Goal: Task Accomplishment & Management: Use online tool/utility

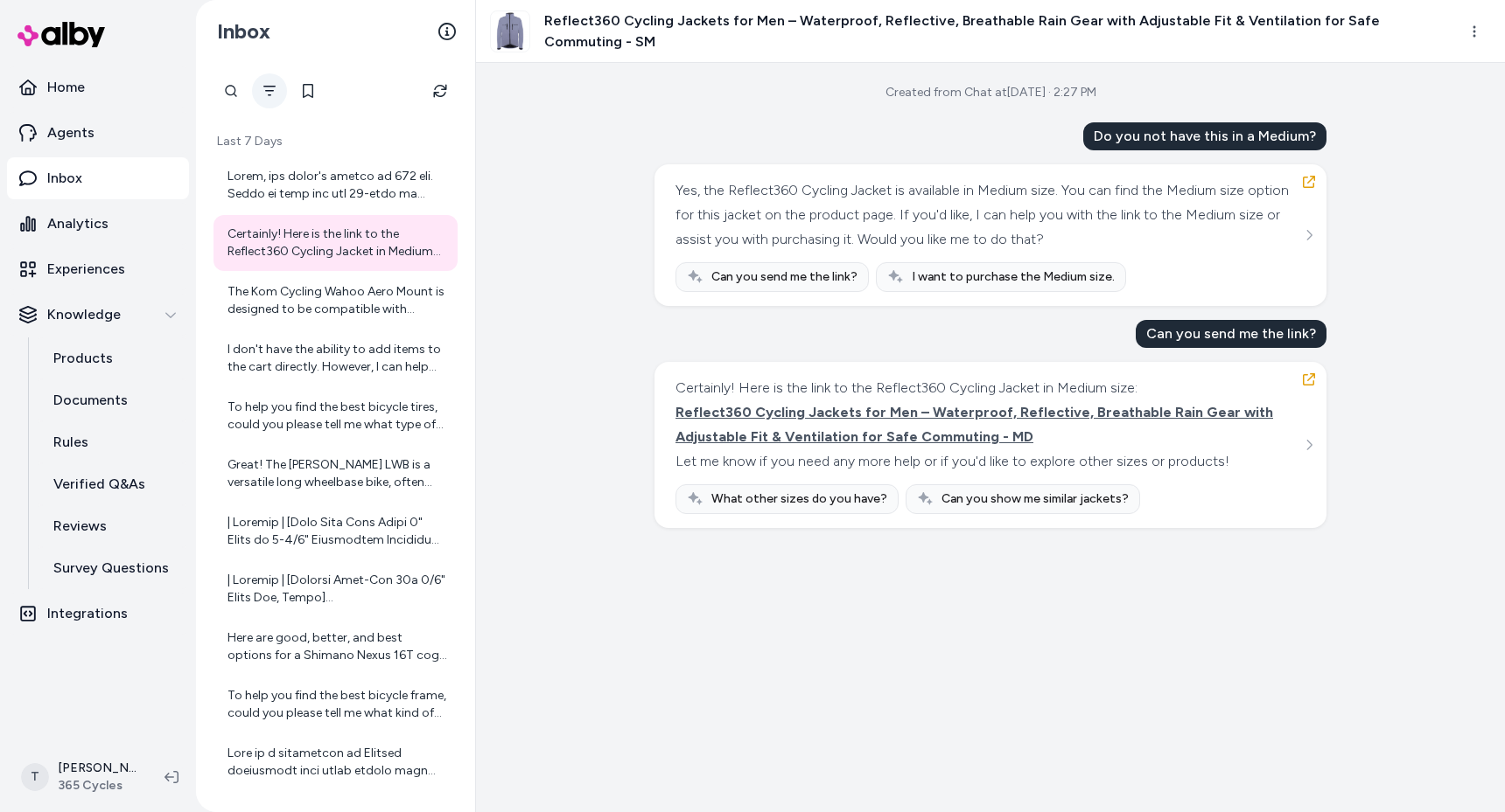
click at [277, 96] on button "Filter" at bounding box center [270, 91] width 35 height 35
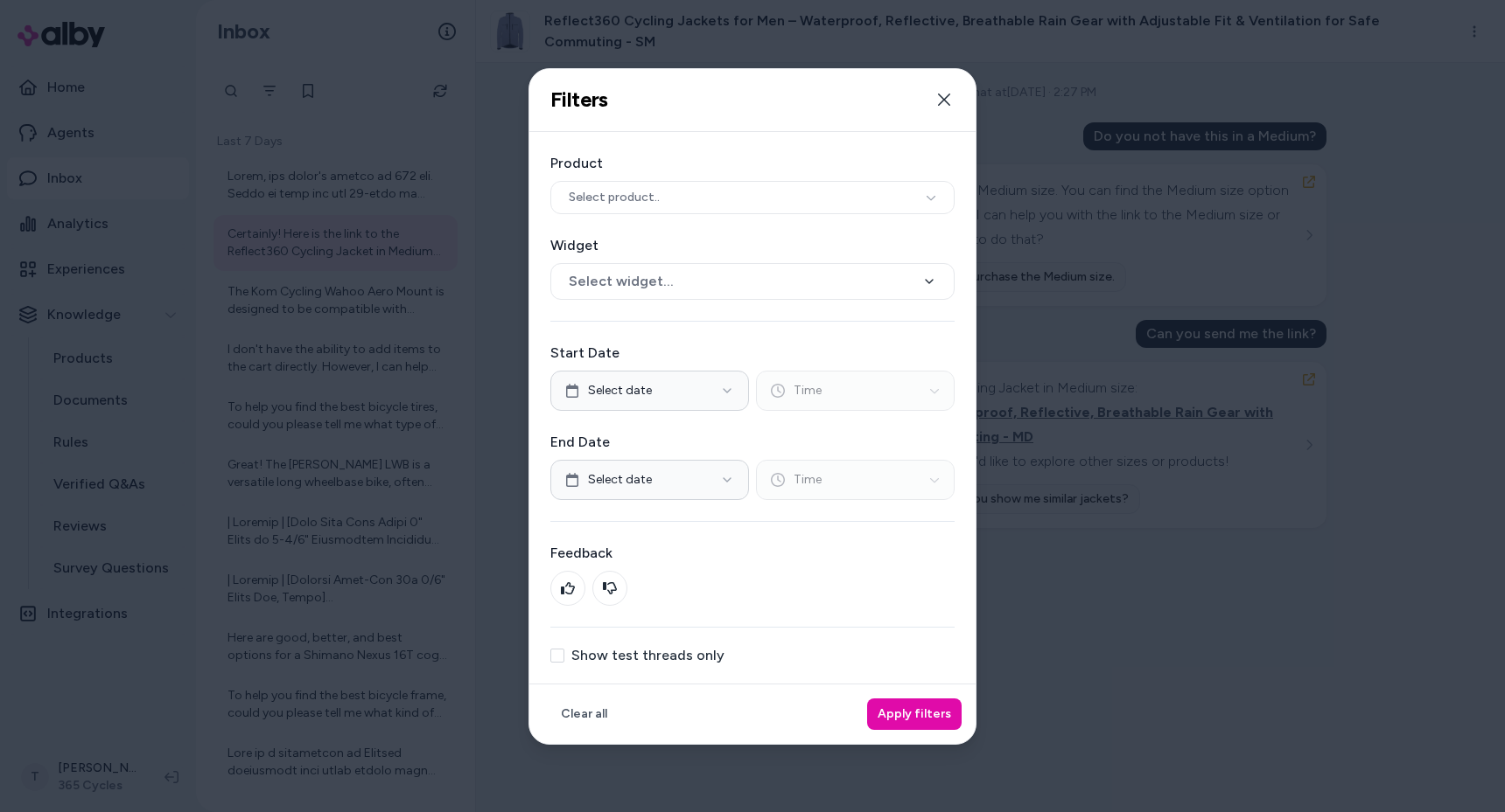
click at [658, 640] on div "Product Select product.. Widget Select widget... Start Date Select date Time En…" at bounding box center [753, 408] width 447 height 552
click at [665, 649] on label "Show test threads only" at bounding box center [648, 656] width 153 height 14
click at [565, 649] on button "Show test threads only" at bounding box center [558, 656] width 14 height 14
click at [932, 711] on button "Apply filters" at bounding box center [914, 715] width 95 height 32
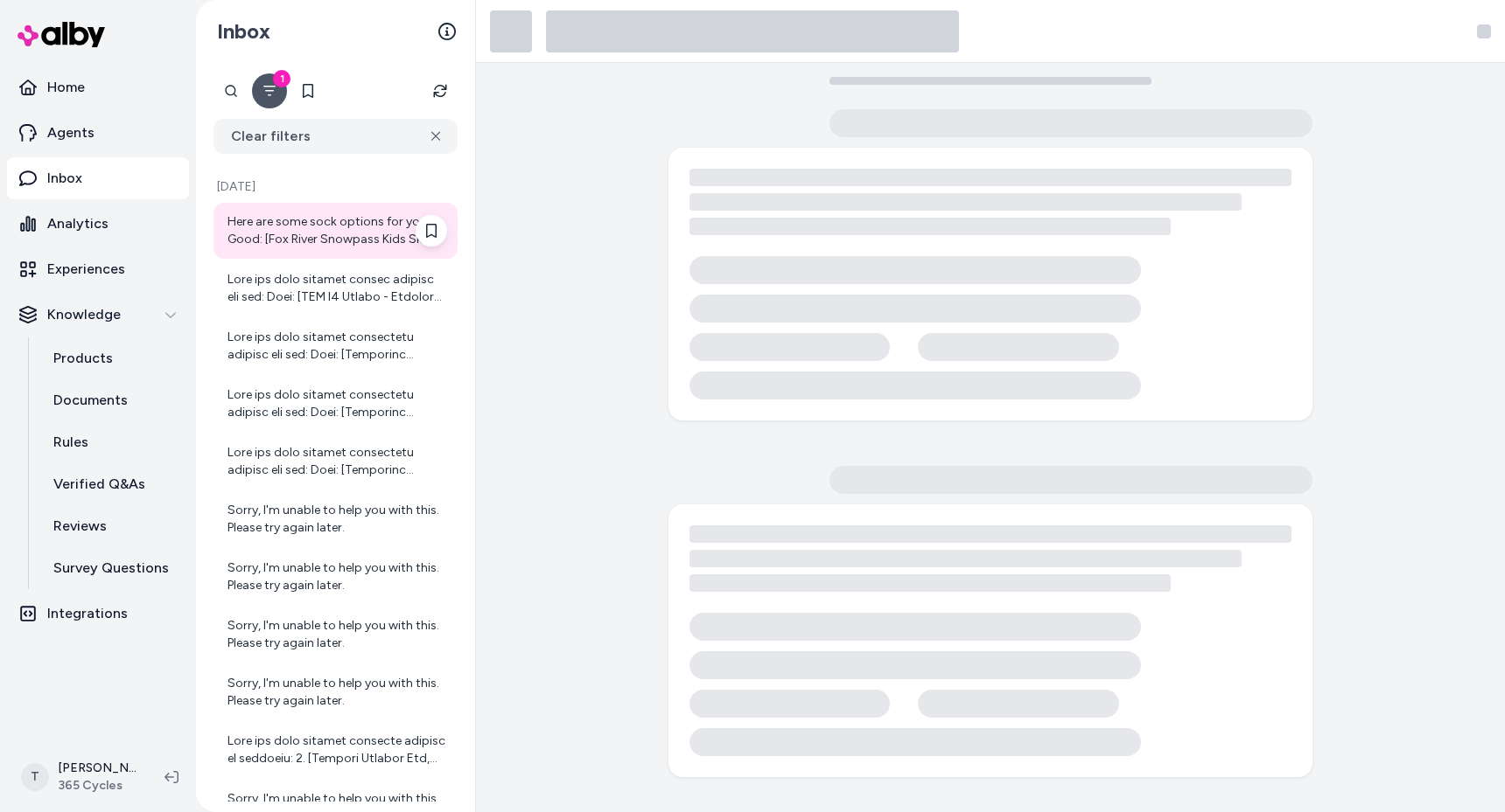
click at [312, 223] on div "Here are some sock options for you: Good: [Fox River Snowpass Kids Ski Sock Sno…" at bounding box center [337, 231] width 220 height 35
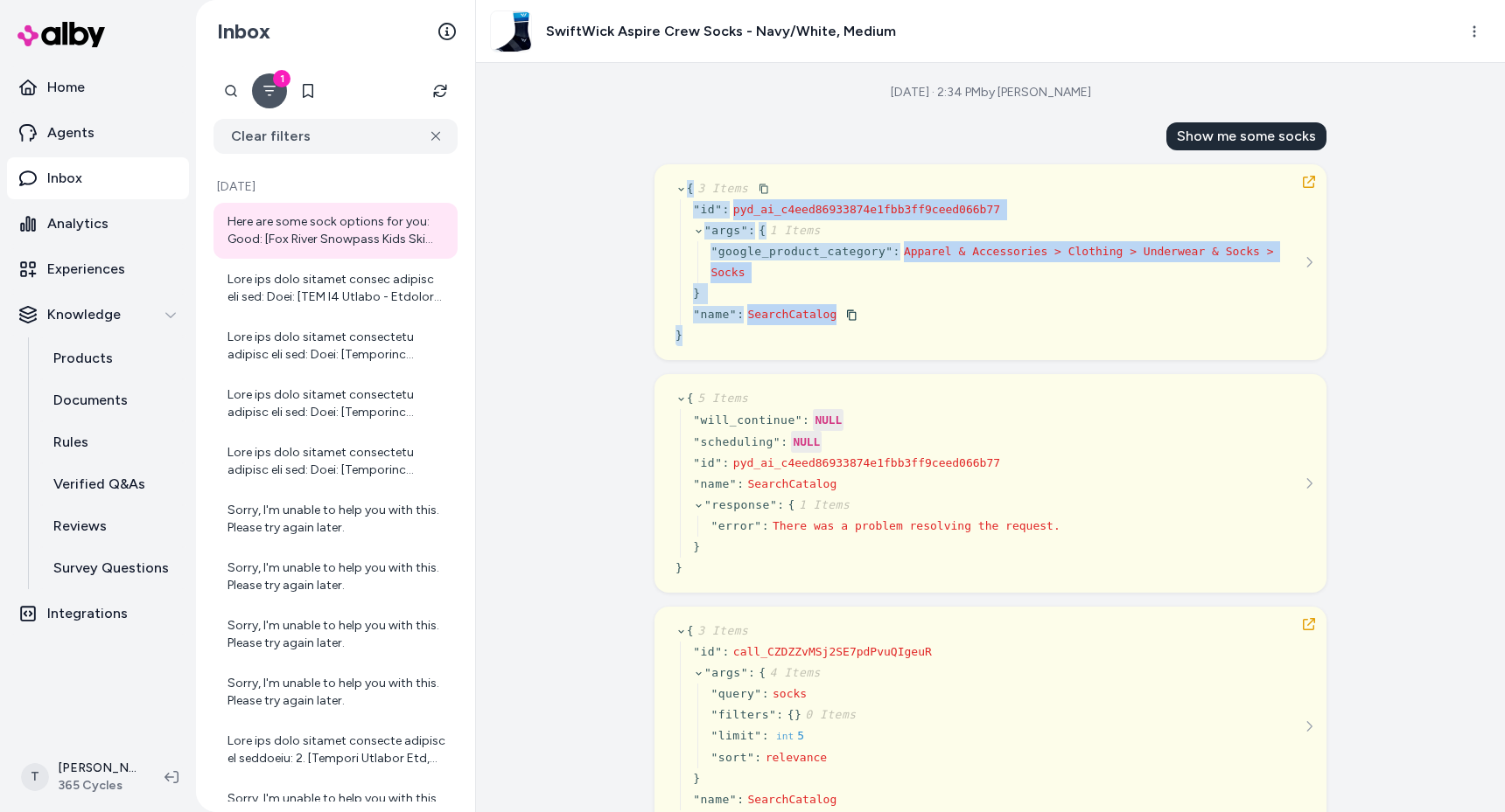
drag, startPoint x: 686, startPoint y: 196, endPoint x: 721, endPoint y: 338, distance: 146.2
click at [721, 338] on div "{ 3 Items " id " : pyd_ai_c4eed86933874e1fbb3ff9ceed066b77 " args " : { 1 Items…" at bounding box center [991, 262] width 630 height 168
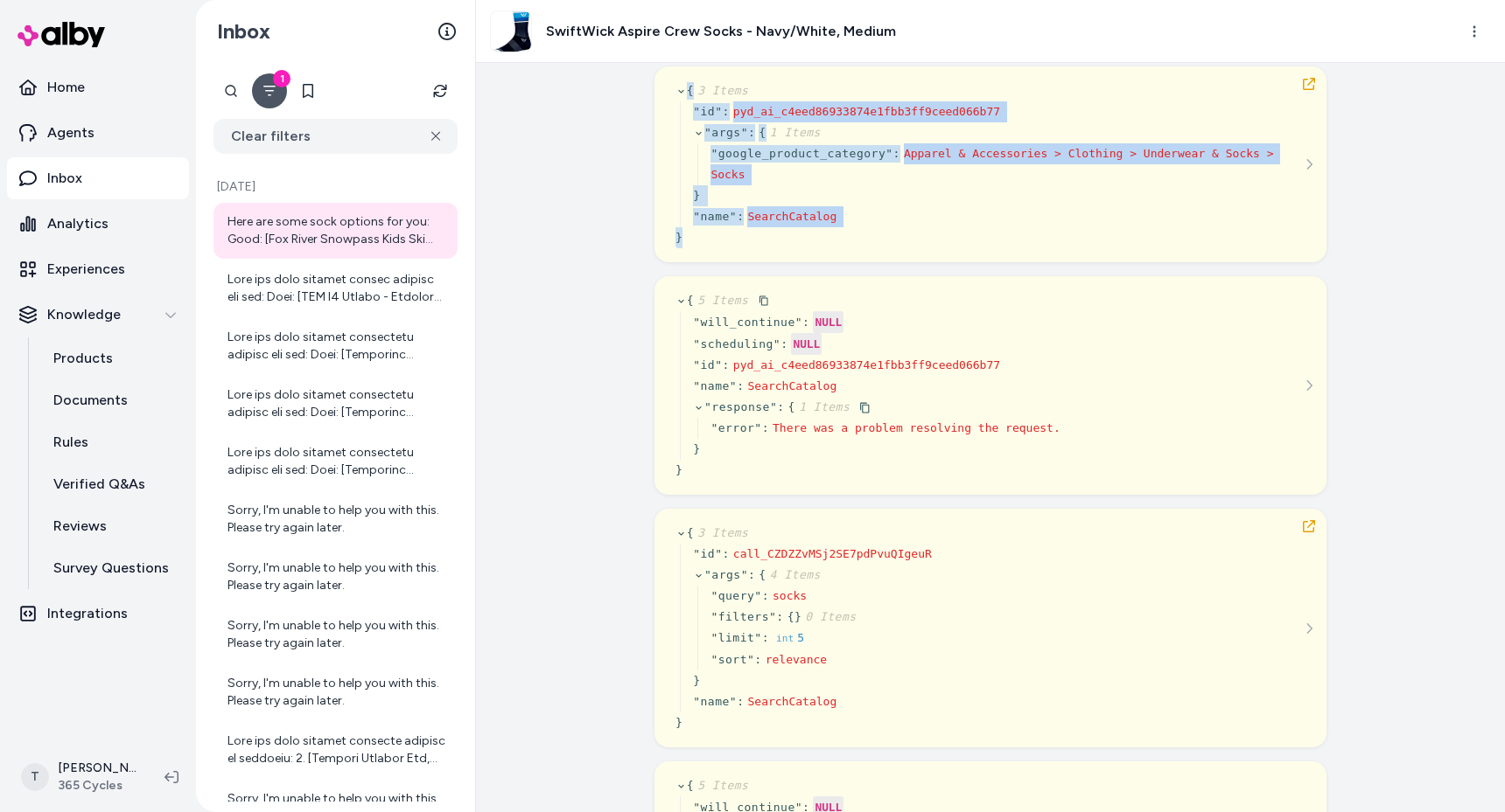
scroll to position [101, 0]
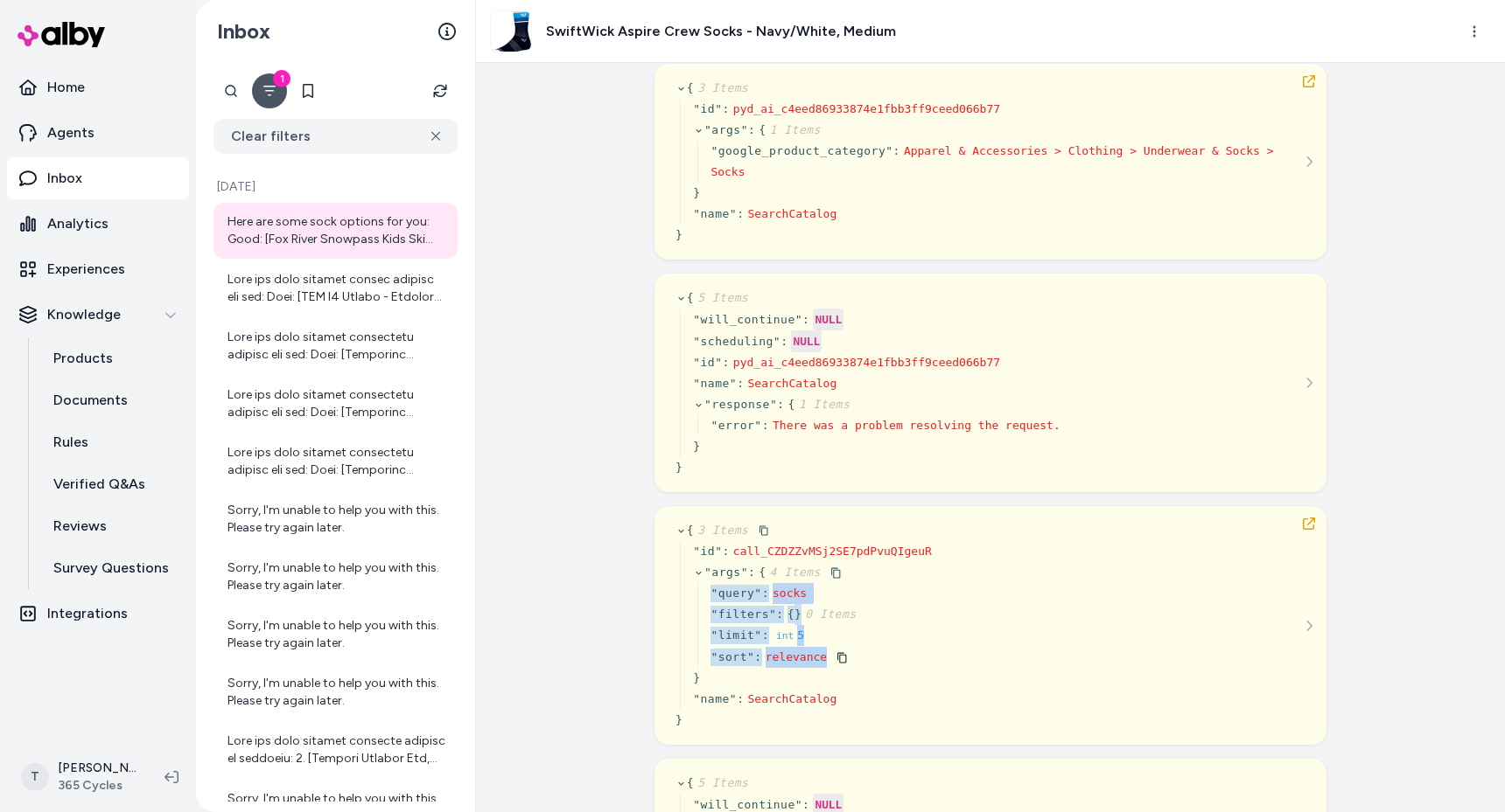
drag, startPoint x: 707, startPoint y: 588, endPoint x: 863, endPoint y: 665, distance: 174.0
click at [863, 665] on div "" query " : socks " filters " : { } 0 Items " limit " : int 5 " sort " : releva…" at bounding box center [815, 626] width 235 height 85
click at [687, 601] on div "" id " : call_CZDZZvMSj2SE7pdPvuQIgeuR " args " : { 4 Items " query " : socks "…" at bounding box center [806, 626] width 252 height 169
drag, startPoint x: 707, startPoint y: 588, endPoint x: 857, endPoint y: 654, distance: 163.9
click at [857, 654] on div "" query " : socks " filters " : { } 0 Items " limit " : int 5 " sort " : releva…" at bounding box center [815, 626] width 235 height 85
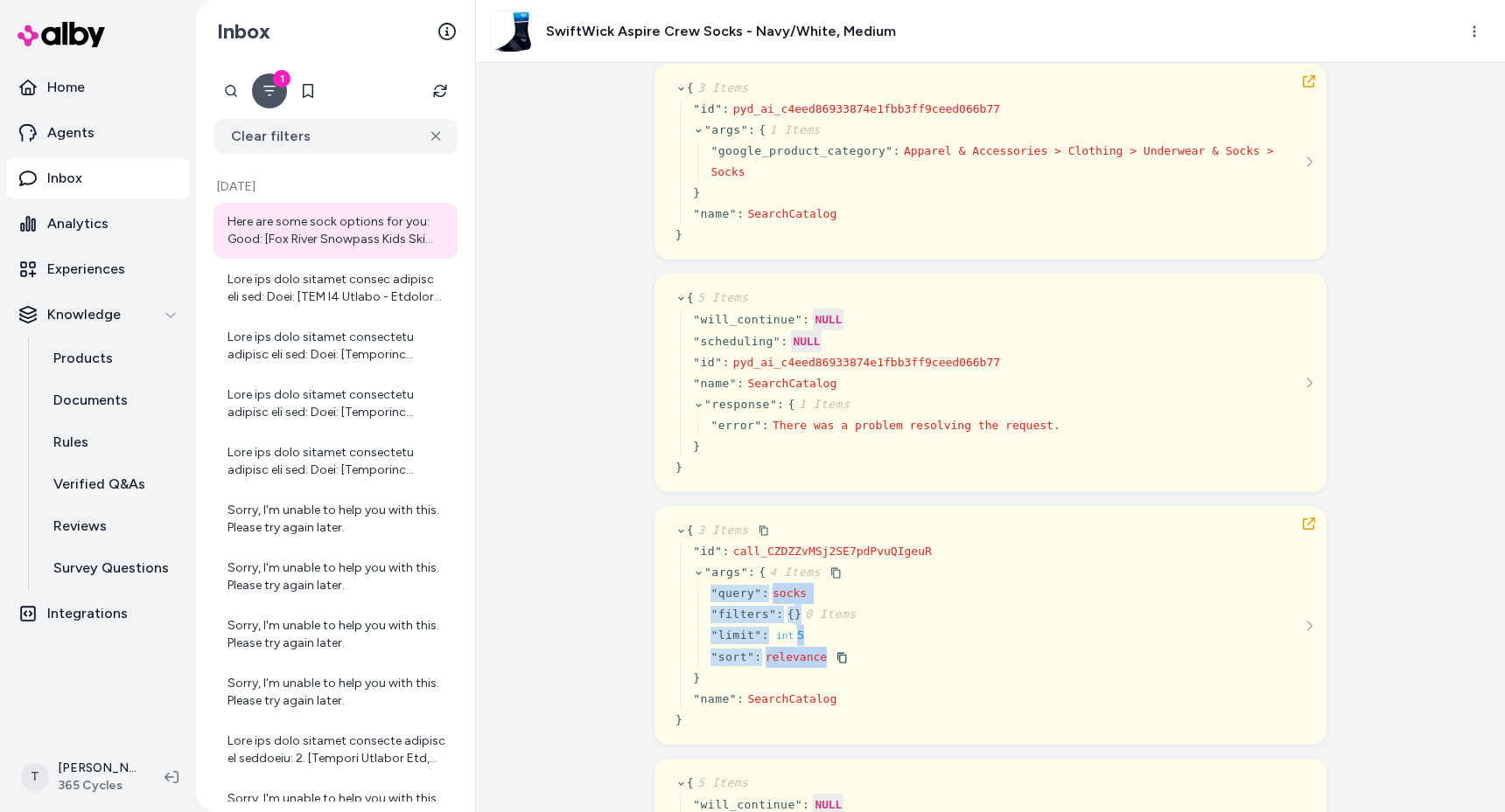
copy div "" query " : socks " filters " : { } 0 Items " limit " : int 5 " sort " : releva…"
click at [579, 205] on div "[DATE] · 2:34 PM by [PERSON_NAME] Show me some socks { 3 Items " id " : pyd_ai_…" at bounding box center [990, 438] width 1029 height 750
click at [115, 263] on p "Experiences" at bounding box center [86, 270] width 78 height 21
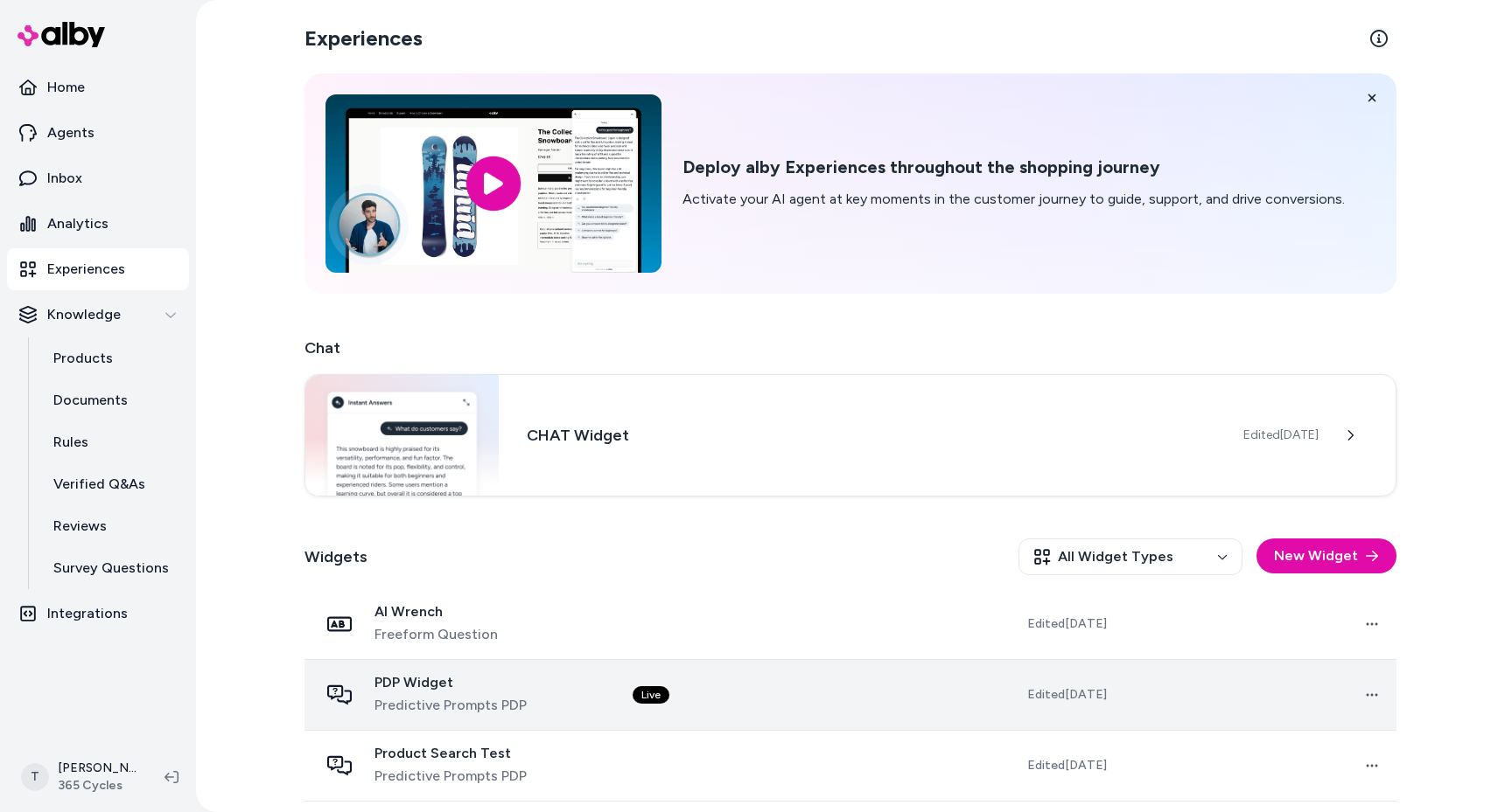
click at [560, 679] on div "PDP Widget Predictive Prompts PDP" at bounding box center [461, 696] width 286 height 42
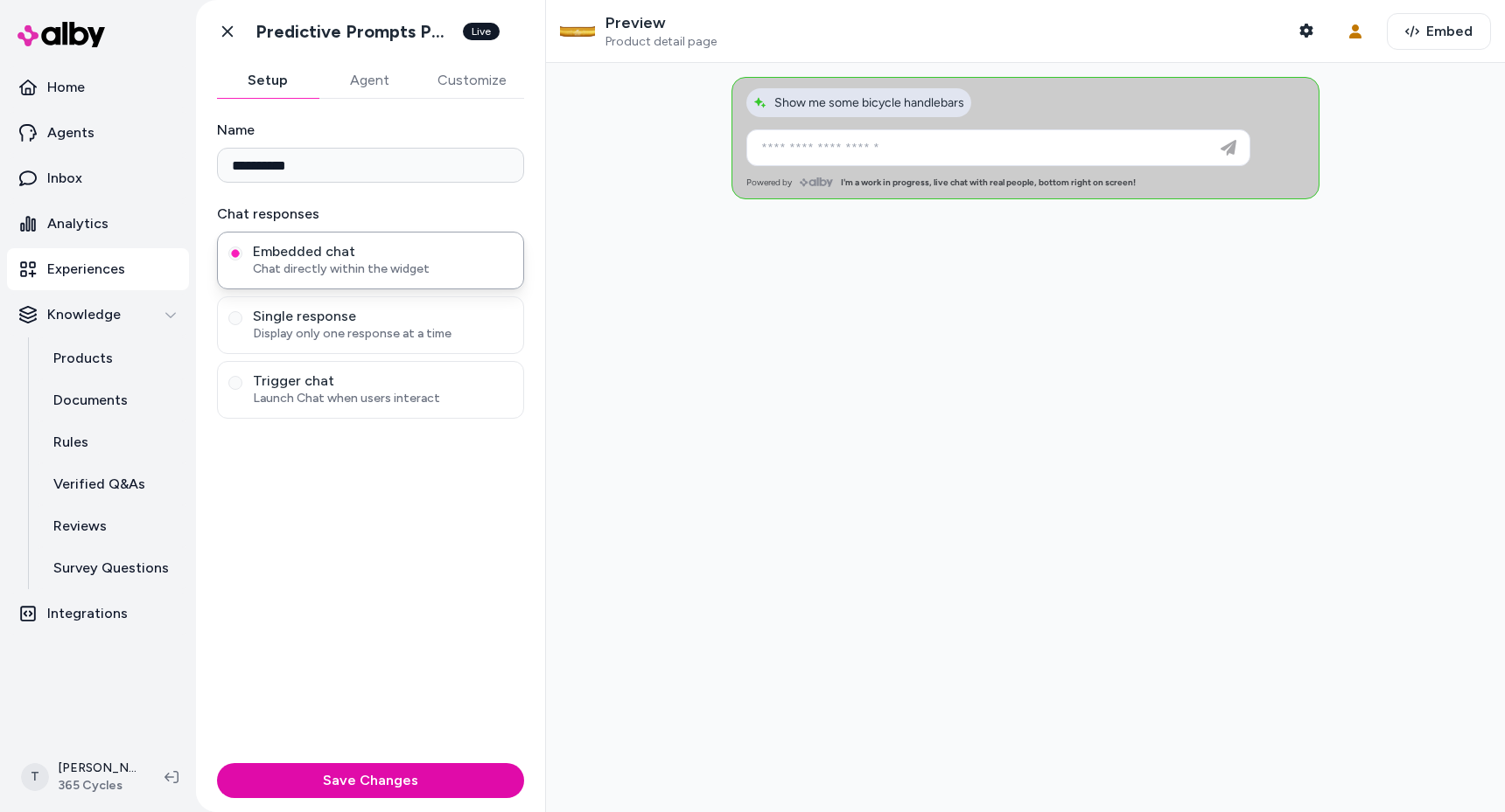
click at [845, 105] on span "Show me some bicycle handlebars" at bounding box center [859, 102] width 211 height 15
type input "**********"
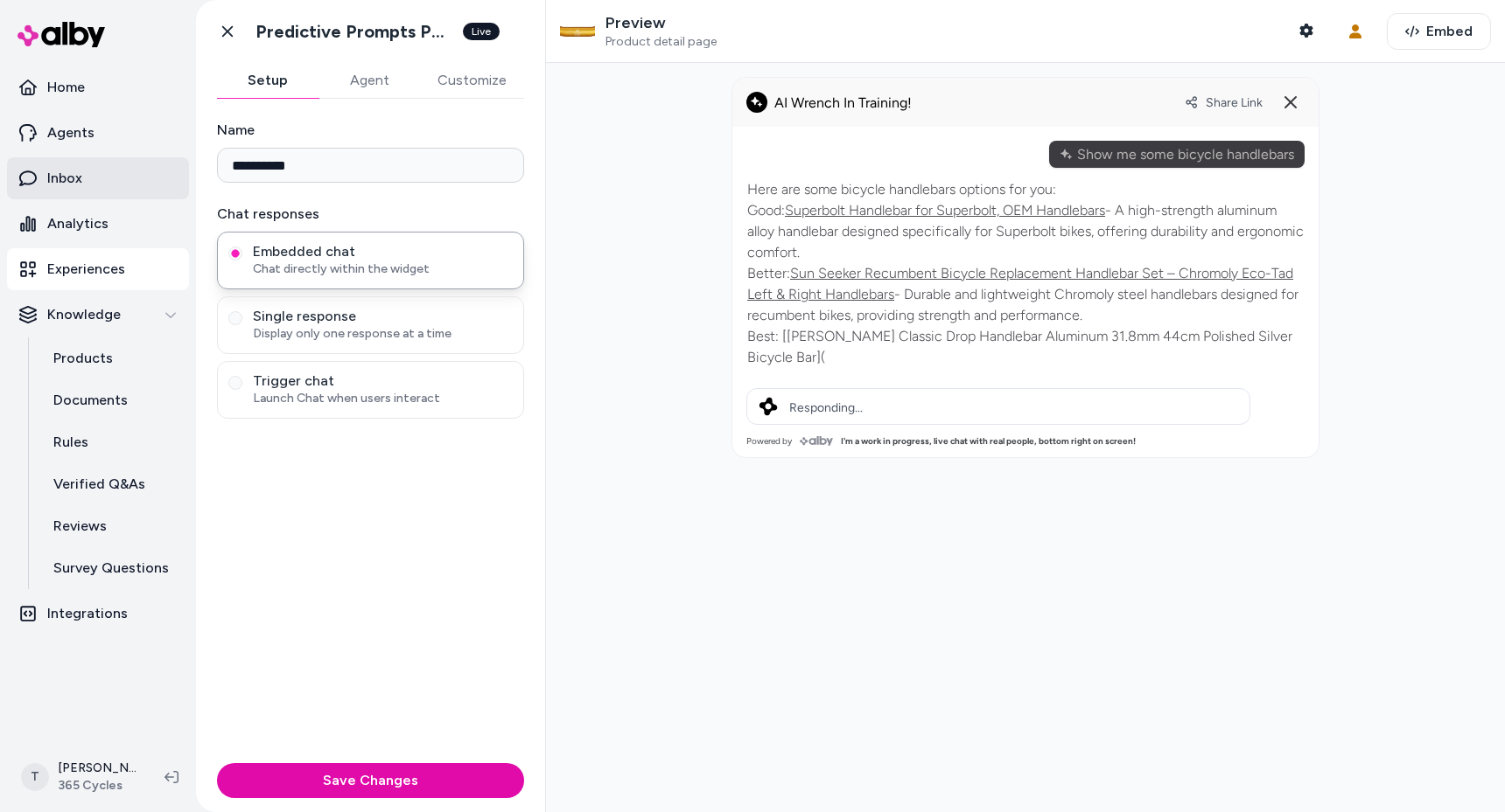
click at [96, 173] on link "Inbox" at bounding box center [98, 178] width 182 height 42
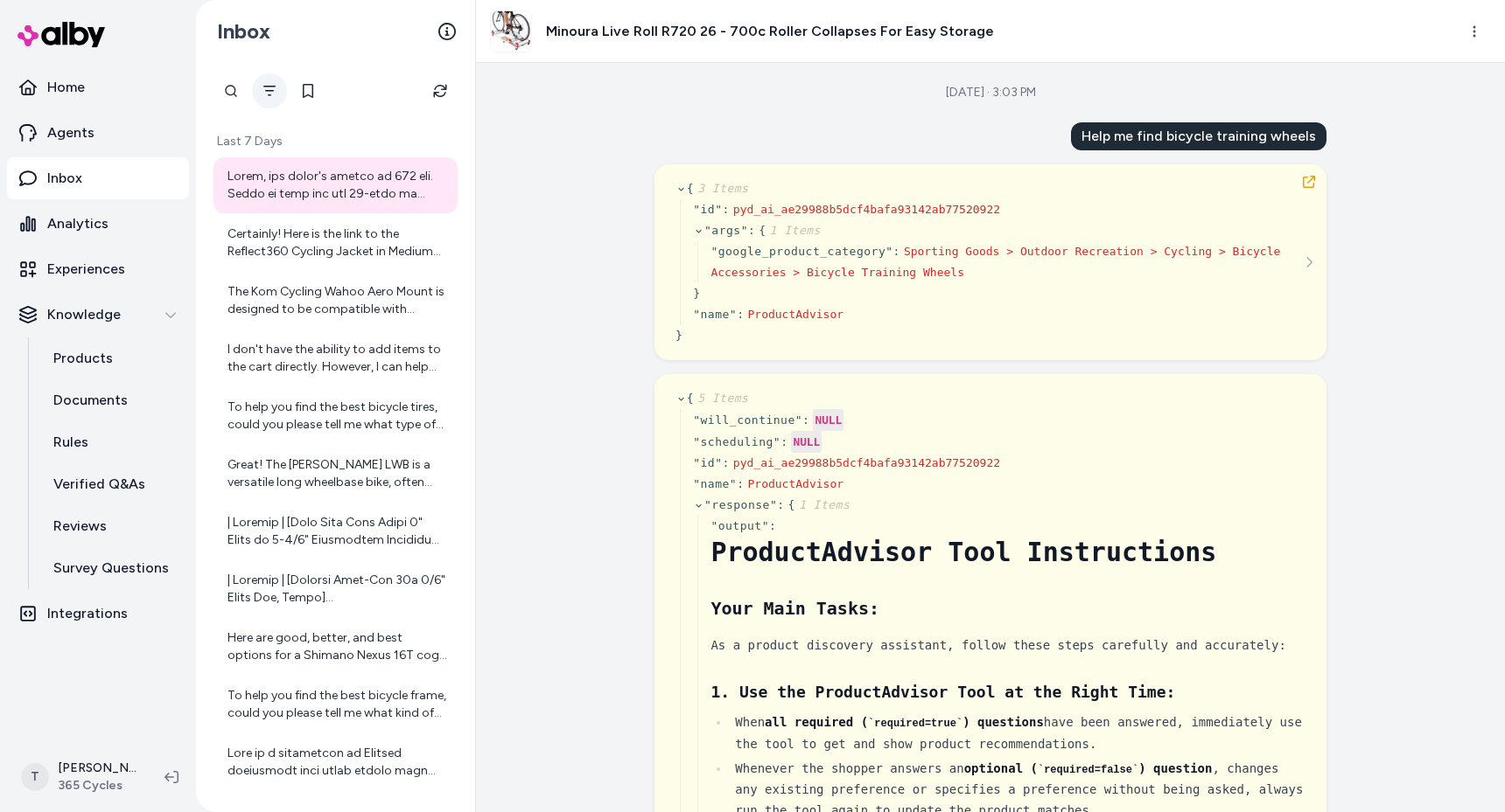
click at [273, 96] on icon "Filter" at bounding box center [270, 91] width 14 height 14
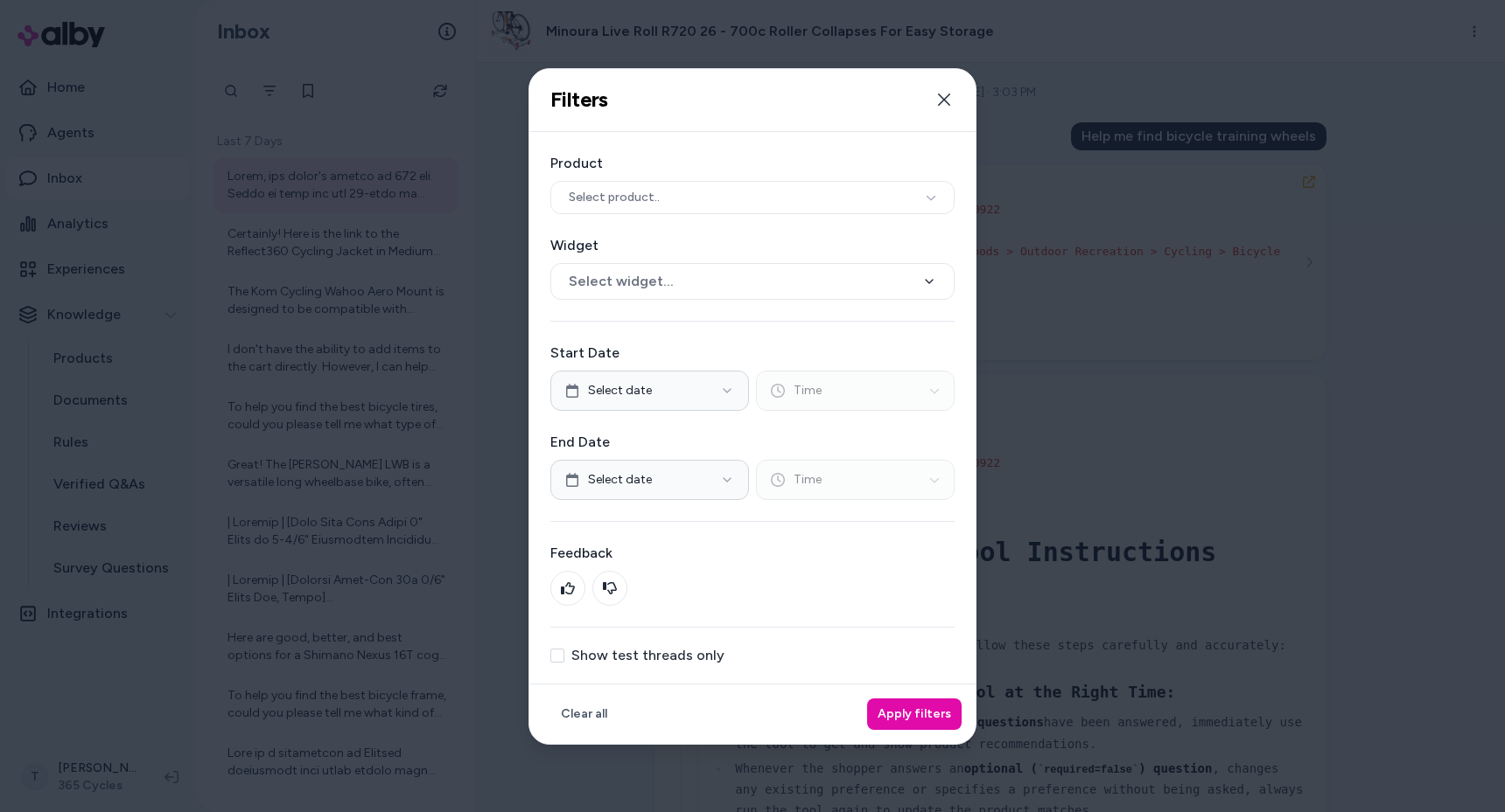
click at [643, 654] on label "Show test threads only" at bounding box center [648, 656] width 153 height 14
click at [565, 654] on button "Show test threads only" at bounding box center [558, 656] width 14 height 14
click at [926, 702] on button "Apply filters" at bounding box center [914, 715] width 95 height 32
